Goal: Task Accomplishment & Management: Manage account settings

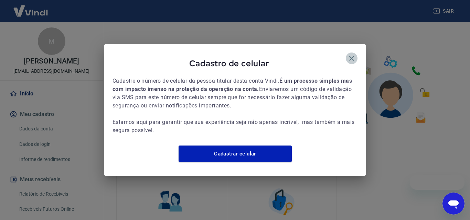
click at [354, 54] on icon "button" at bounding box center [351, 58] width 8 height 8
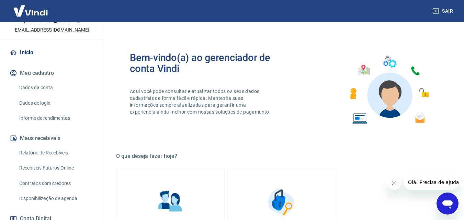
scroll to position [139, 0]
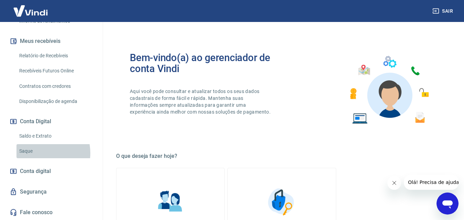
click at [38, 153] on link "Saque" at bounding box center [56, 151] width 78 height 14
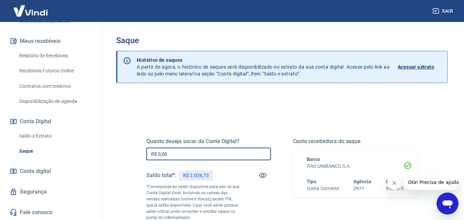
click at [216, 156] on input "R$ 0,00" at bounding box center [208, 154] width 125 height 13
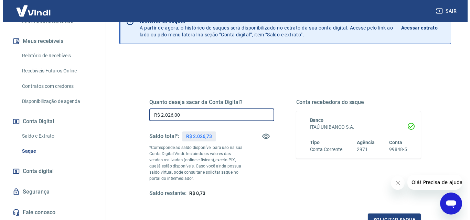
scroll to position [103, 0]
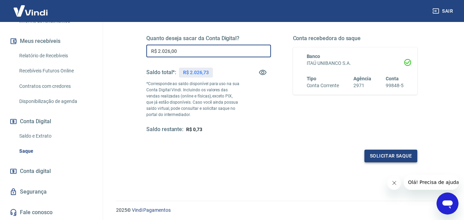
type input "R$ 2.026,00"
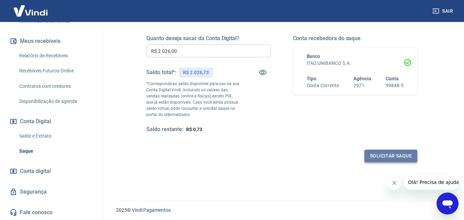
click at [391, 152] on button "Solicitar saque" at bounding box center [391, 156] width 53 height 13
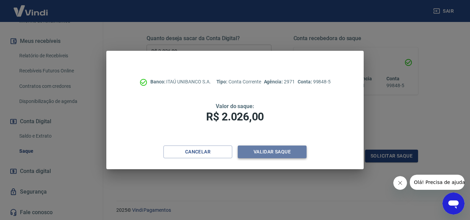
click at [267, 156] on button "Validar saque" at bounding box center [272, 152] width 69 height 13
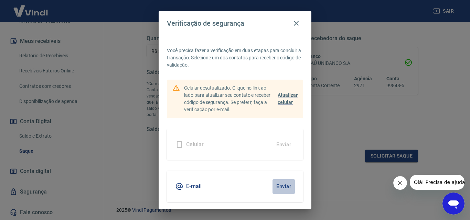
click at [278, 185] on button "Enviar" at bounding box center [283, 186] width 22 height 14
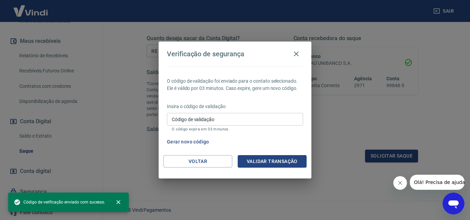
click at [237, 121] on input "Código de validação" at bounding box center [235, 119] width 136 height 13
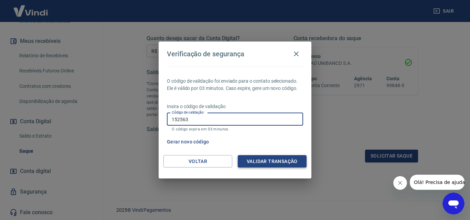
type input "152563"
click at [277, 163] on button "Validar transação" at bounding box center [272, 161] width 69 height 13
